Goal: Information Seeking & Learning: Learn about a topic

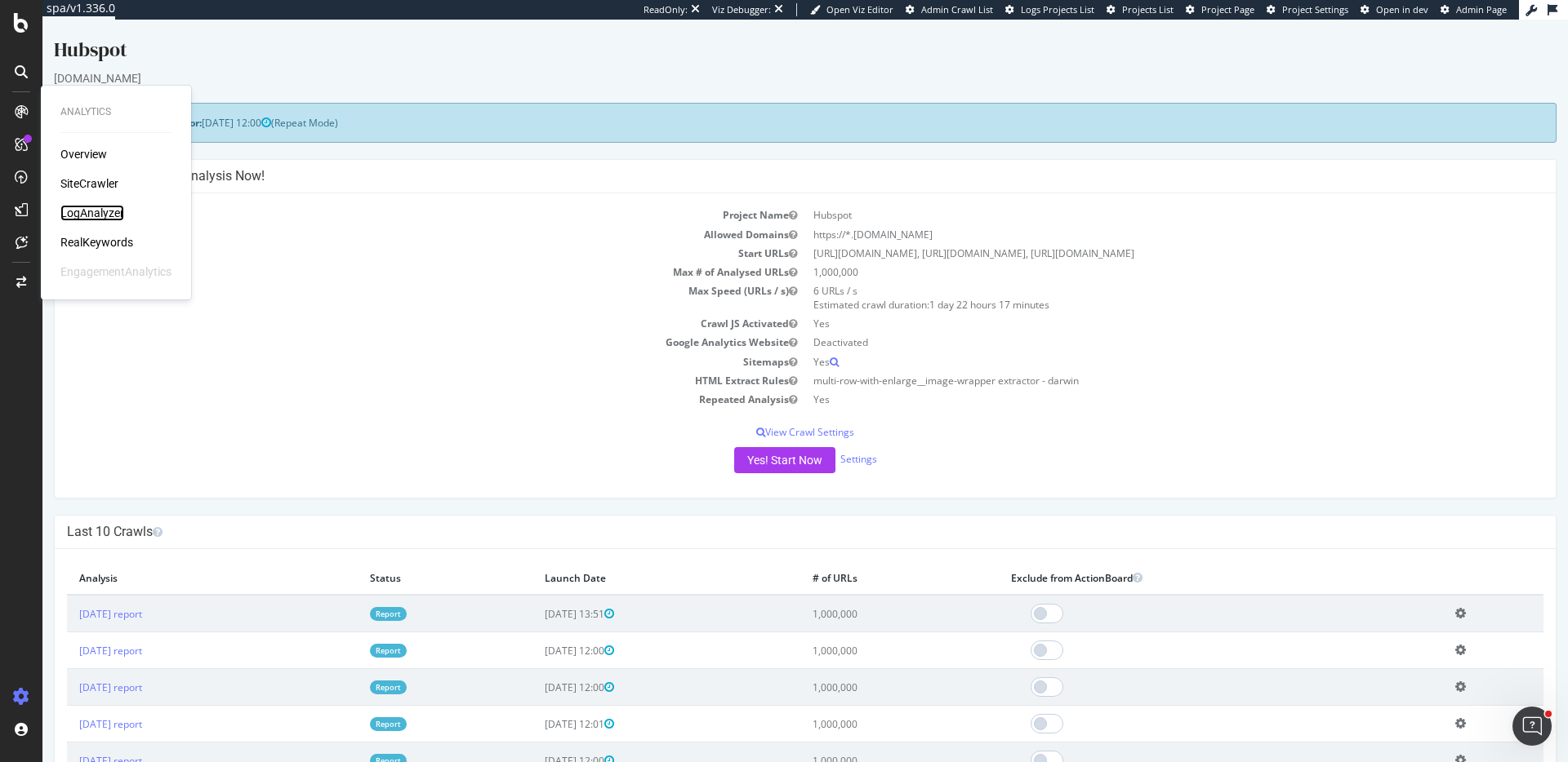
click at [102, 218] on div "LogAnalyzer" at bounding box center [92, 213] width 64 height 16
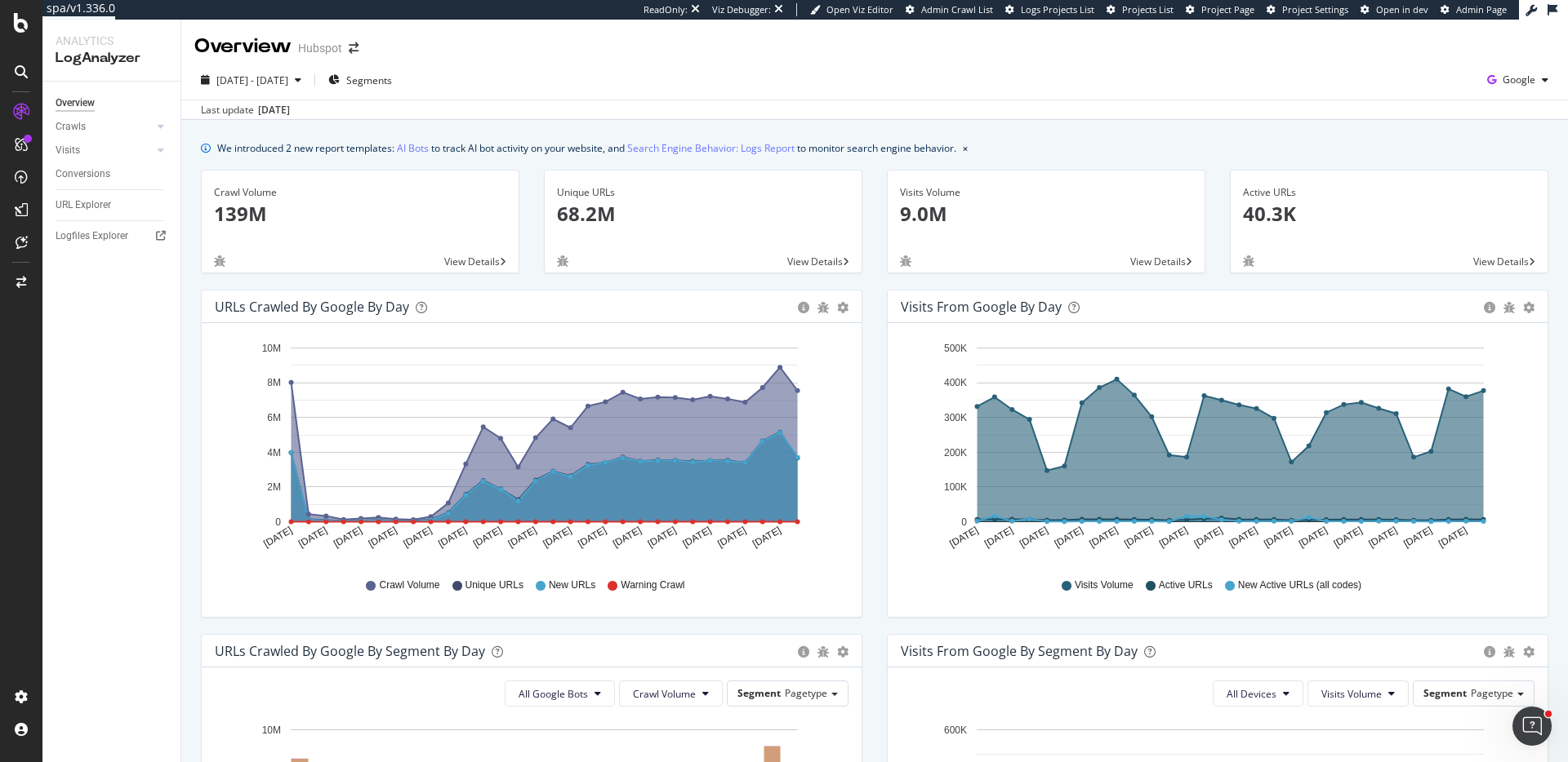
click at [659, 206] on p "68.2M" at bounding box center [703, 214] width 292 height 28
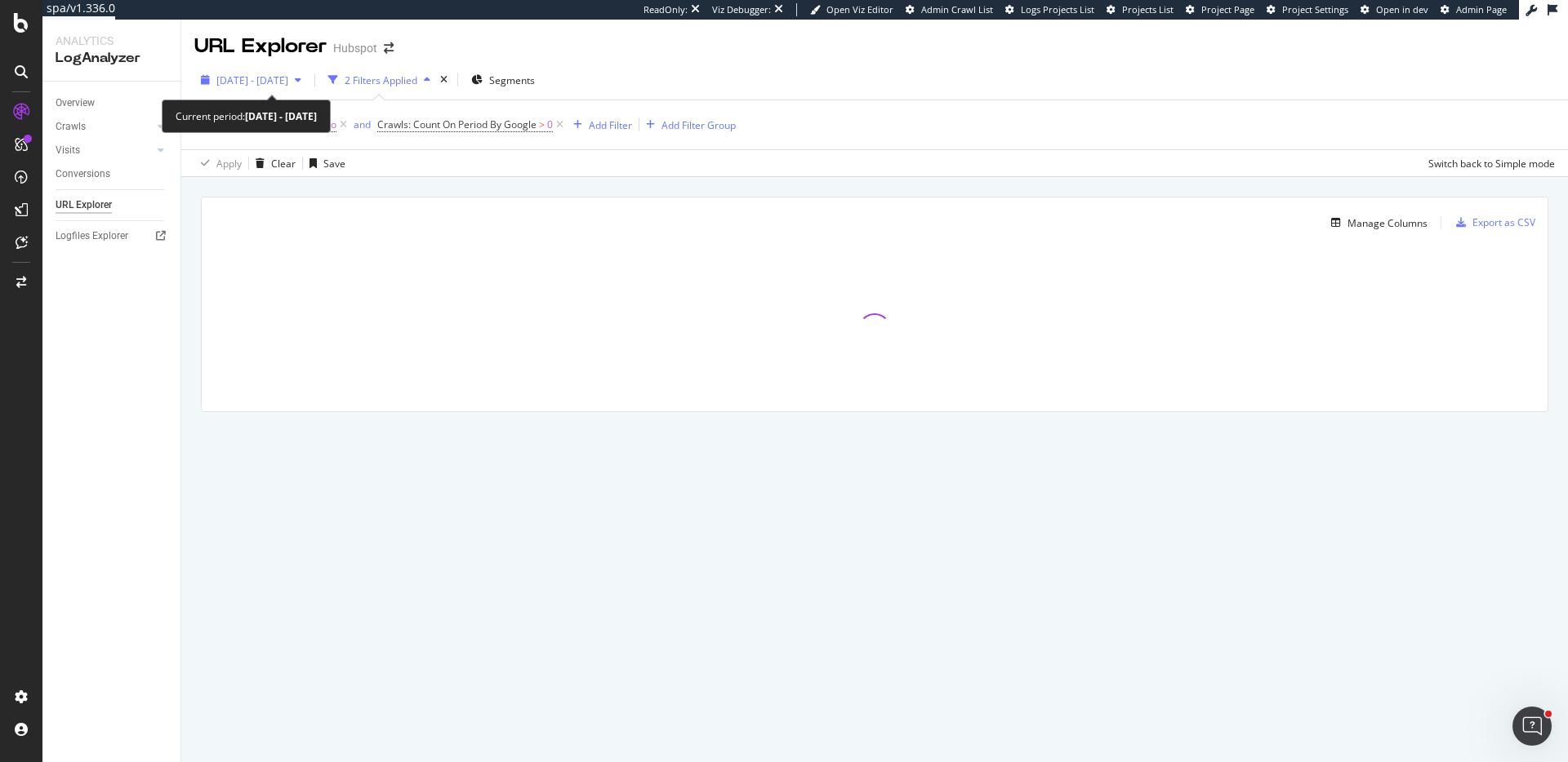
click at [289, 74] on span "2025 Jul. 15th - Aug. 13th" at bounding box center [252, 80] width 72 height 14
click at [808, 118] on div "Segments: Resource Page = No and Crawls: Count On Period By Google > 0 Add Filt…" at bounding box center [875, 125] width 1361 height 49
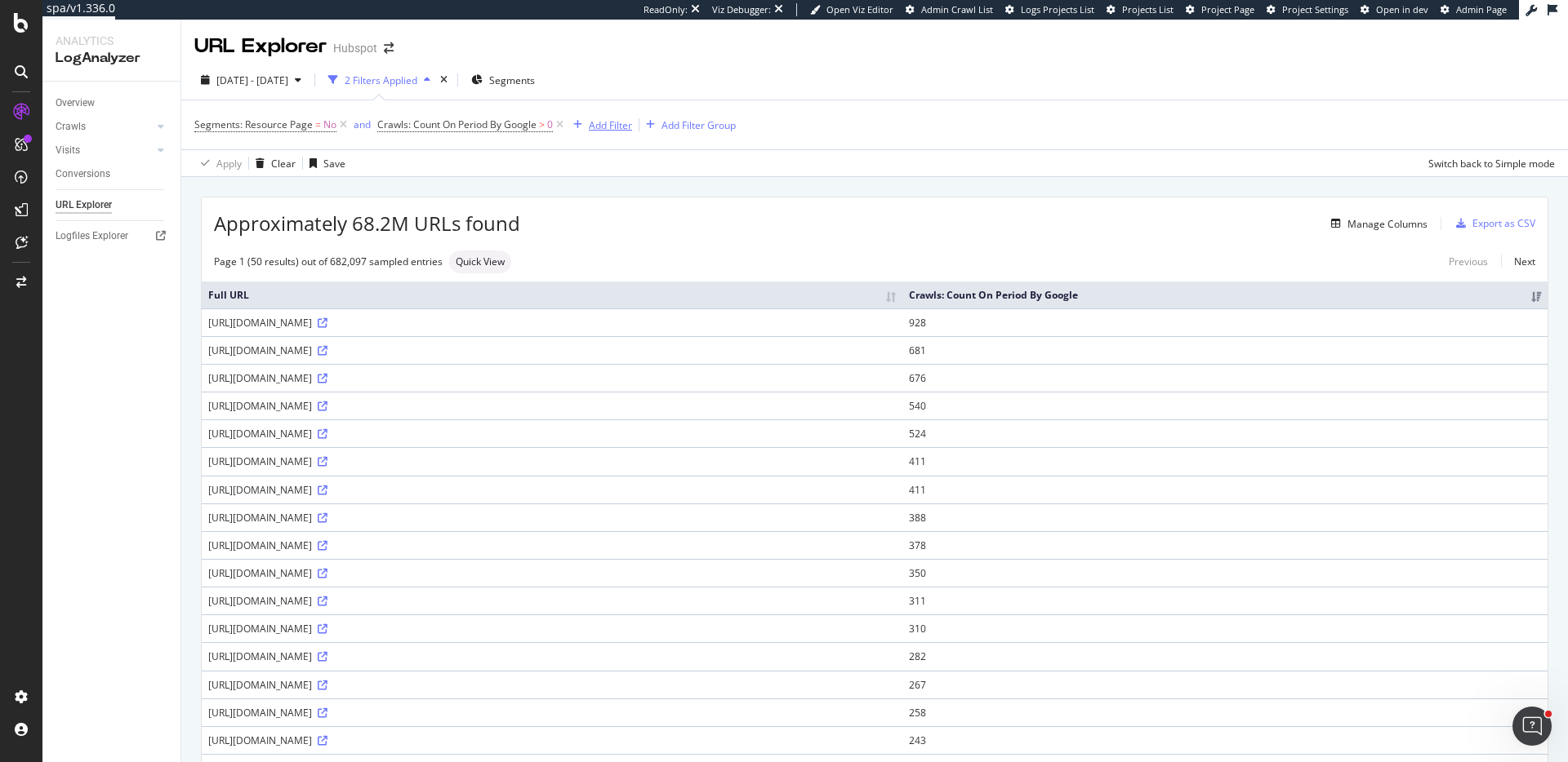
click at [617, 128] on div "Add Filter" at bounding box center [610, 125] width 44 height 14
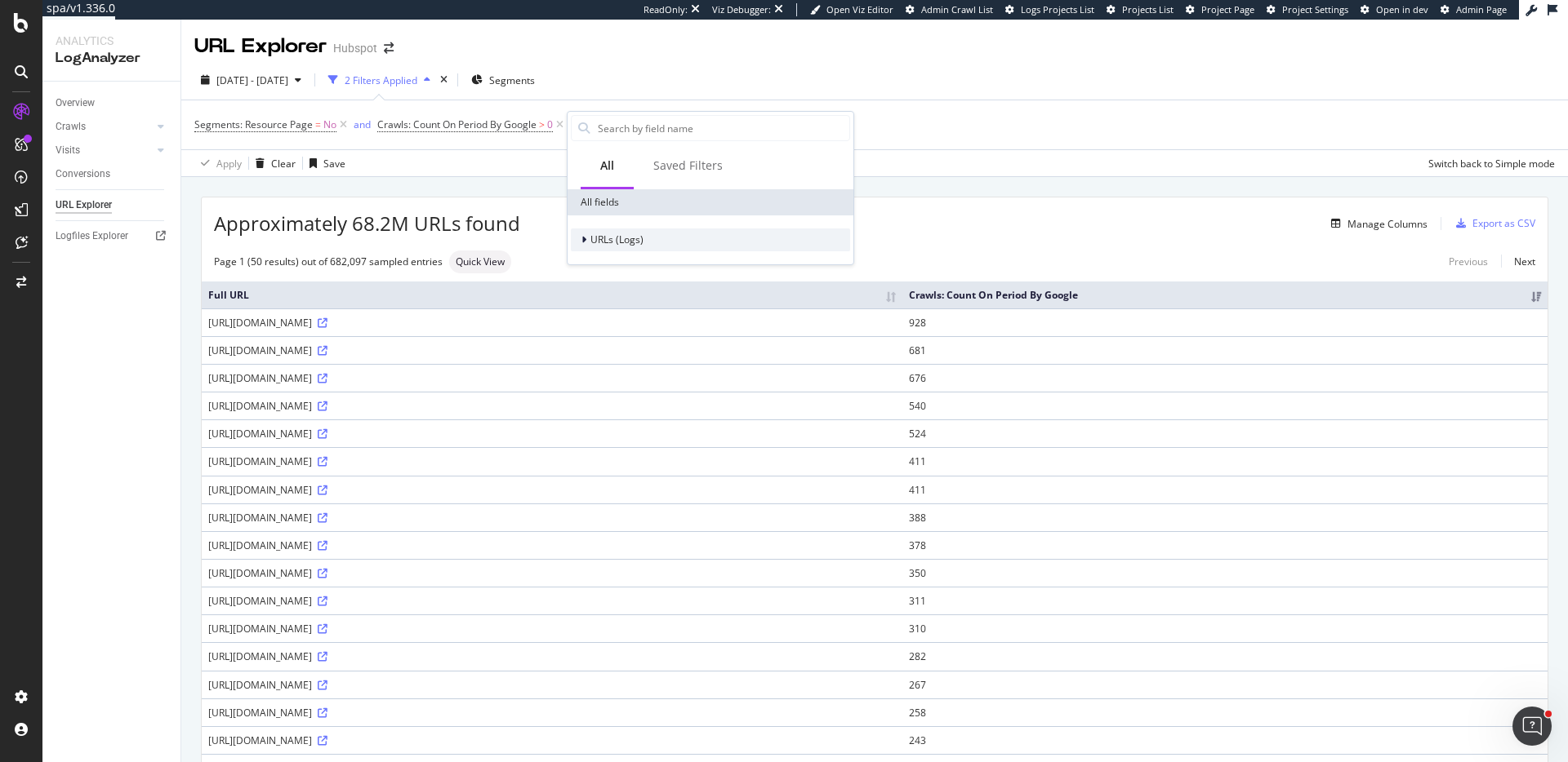
click at [632, 239] on span "URLs (Logs)" at bounding box center [617, 239] width 53 height 14
click at [644, 137] on input "text" at bounding box center [722, 128] width 253 height 24
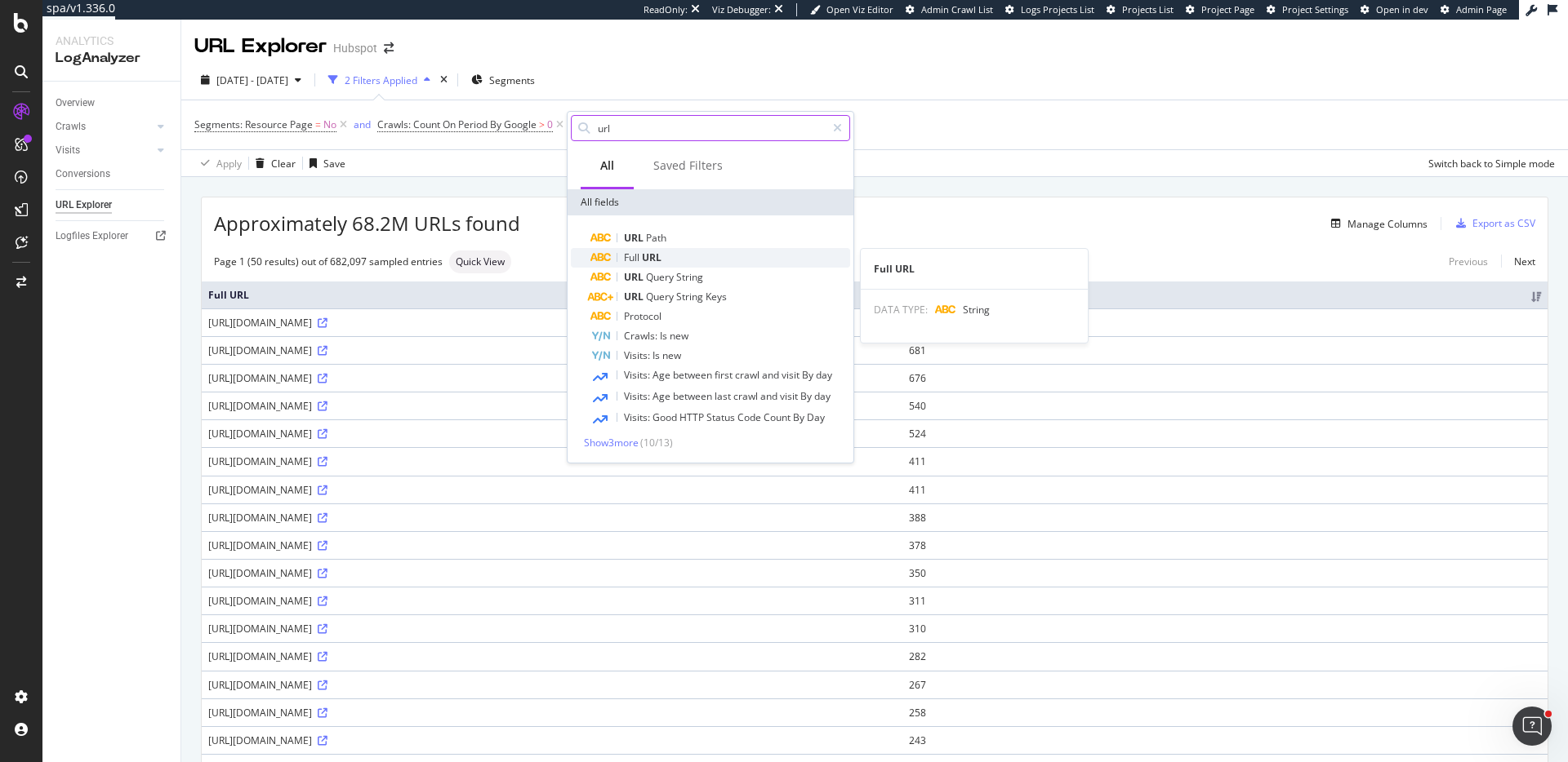
type input "url"
click at [689, 257] on div "Full URL" at bounding box center [721, 258] width 260 height 19
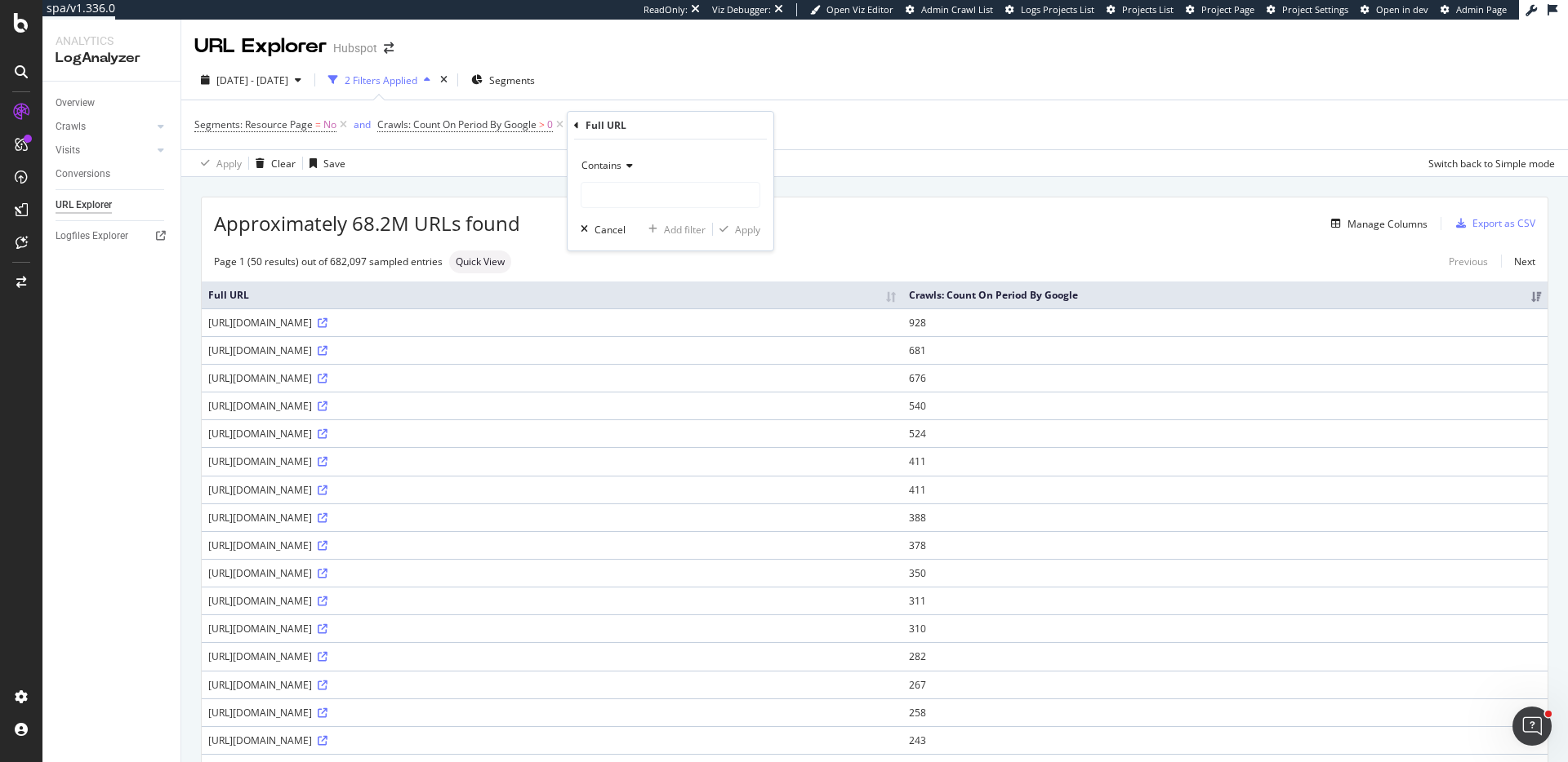
click at [610, 162] on span "Contains" at bounding box center [600, 166] width 40 height 14
click at [671, 346] on div "Doesn't contain" at bounding box center [672, 348] width 174 height 21
click at [667, 197] on input "text" at bounding box center [670, 195] width 178 height 26
type input "?"
click at [749, 233] on div "Apply" at bounding box center [748, 229] width 25 height 14
